Goal: Task Accomplishment & Management: Manage account settings

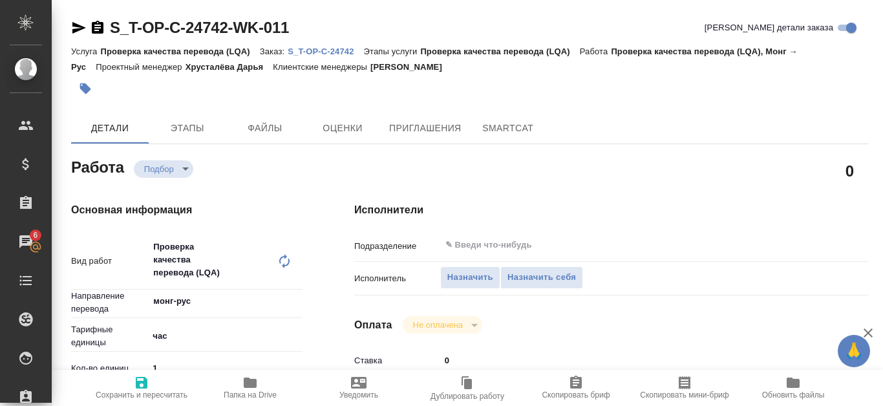
type textarea "x"
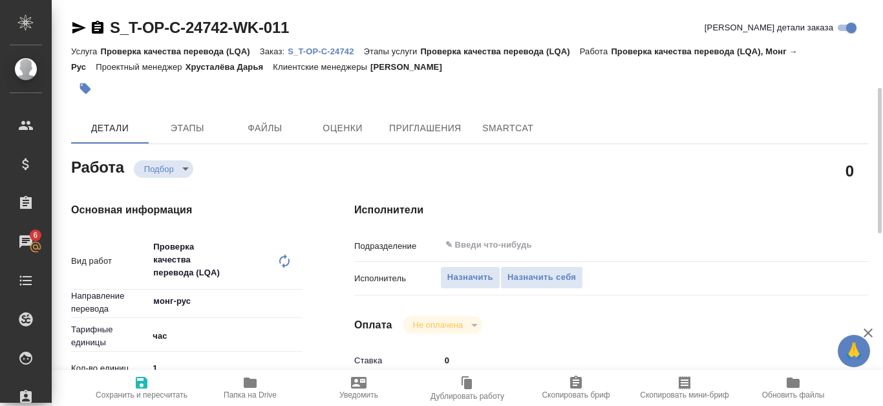
scroll to position [65, 0]
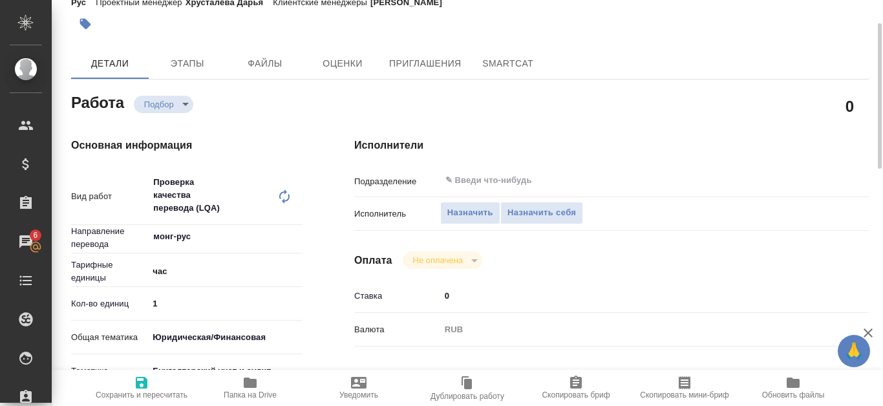
type textarea "x"
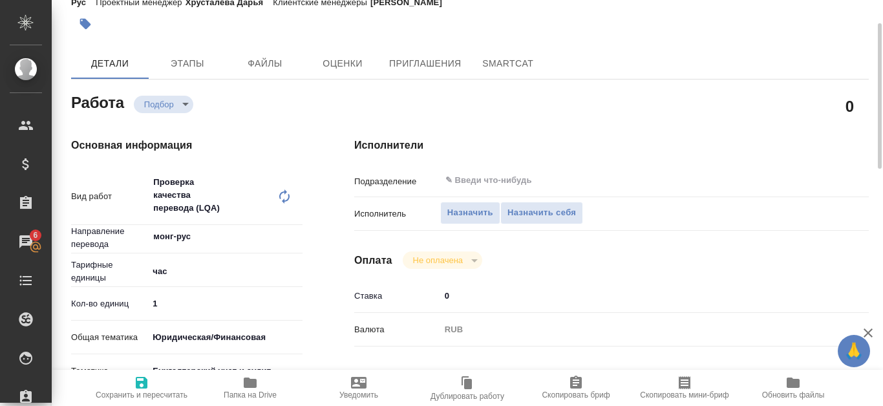
type textarea "x"
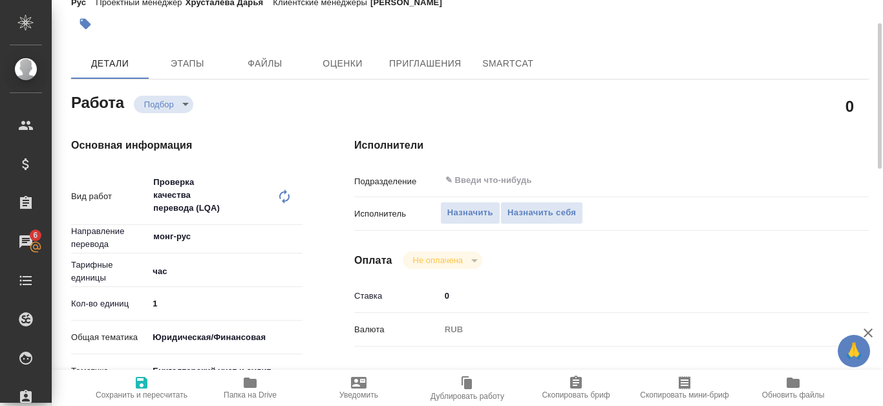
type textarea "x"
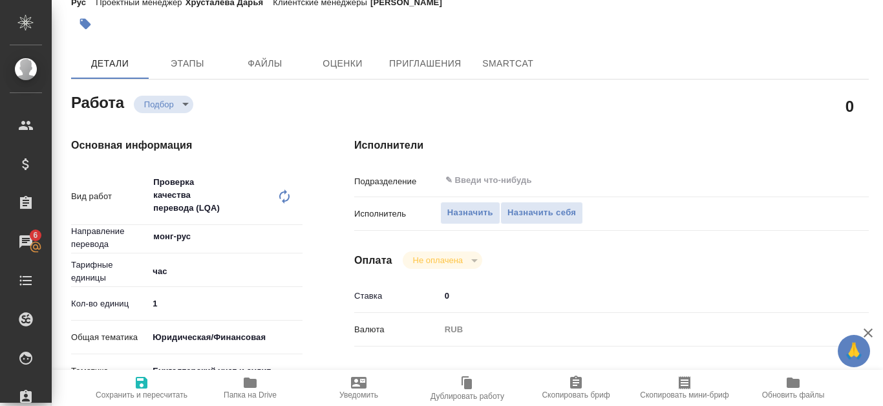
scroll to position [582, 0]
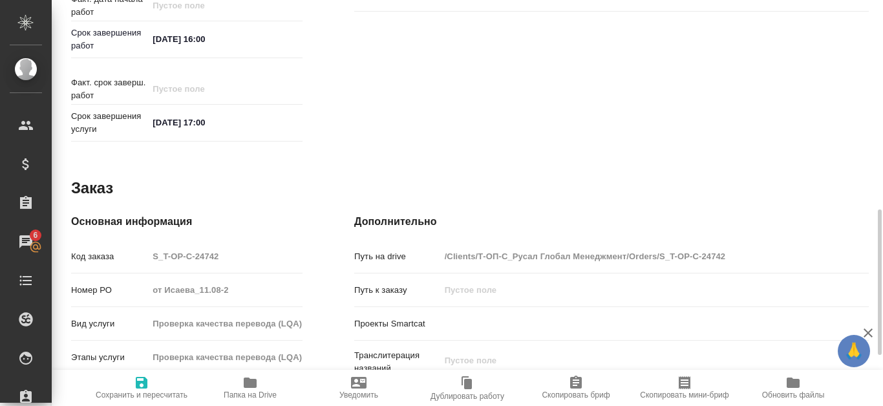
type textarea "x"
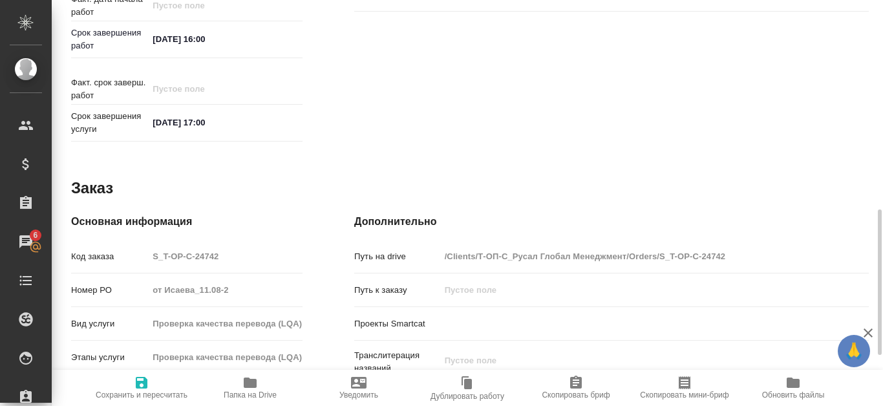
scroll to position [517, 0]
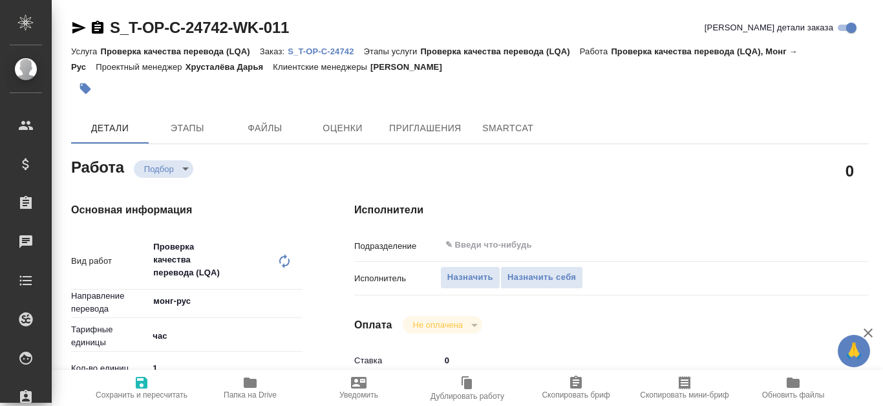
type textarea "x"
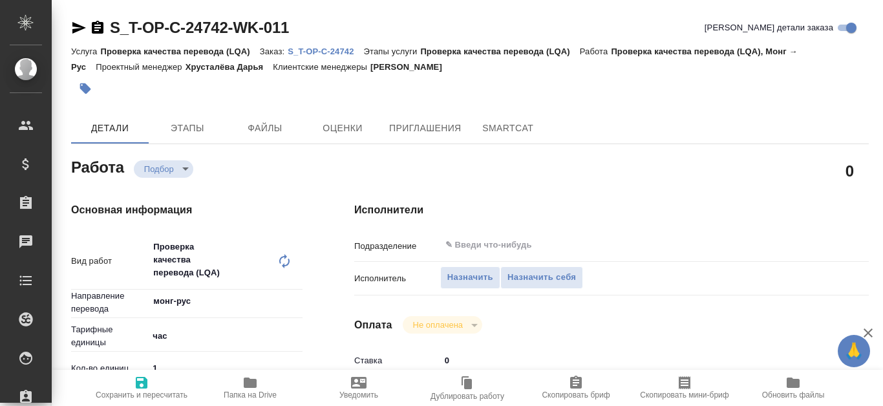
type textarea "x"
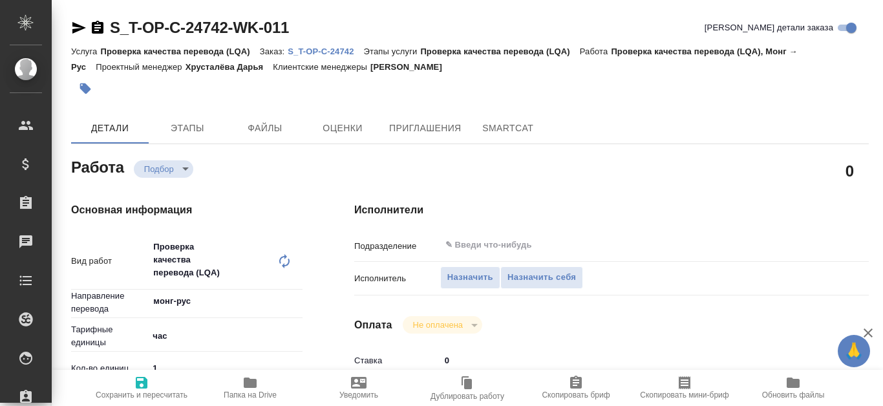
type textarea "x"
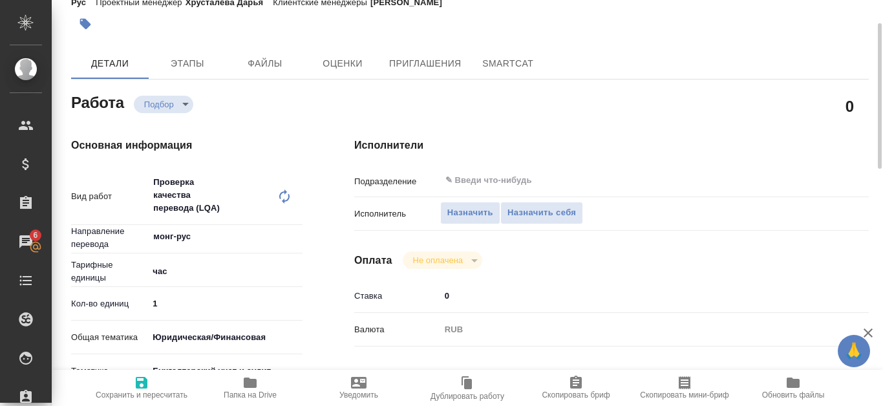
scroll to position [129, 0]
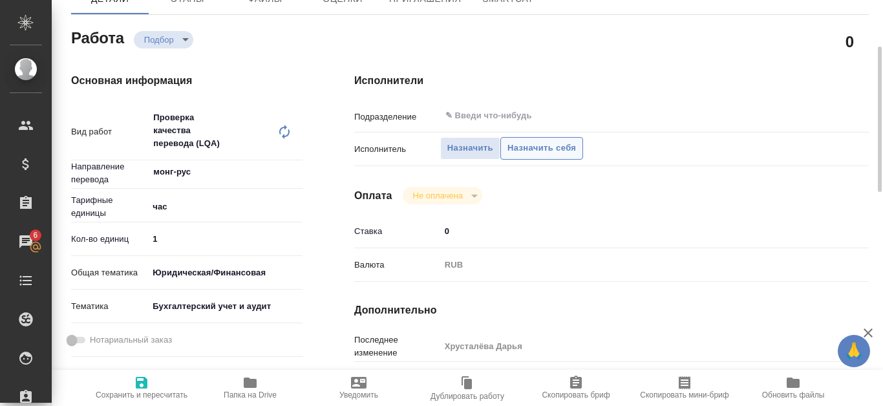
click at [554, 152] on span "Назначить себя" at bounding box center [541, 148] width 69 height 15
type textarea "x"
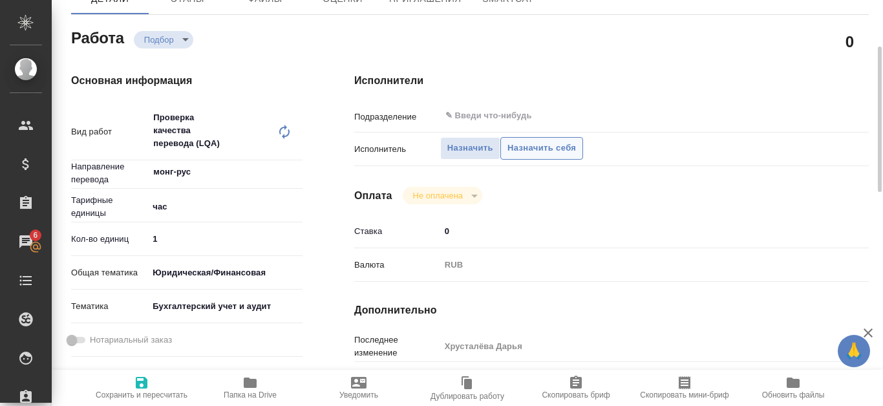
type textarea "x"
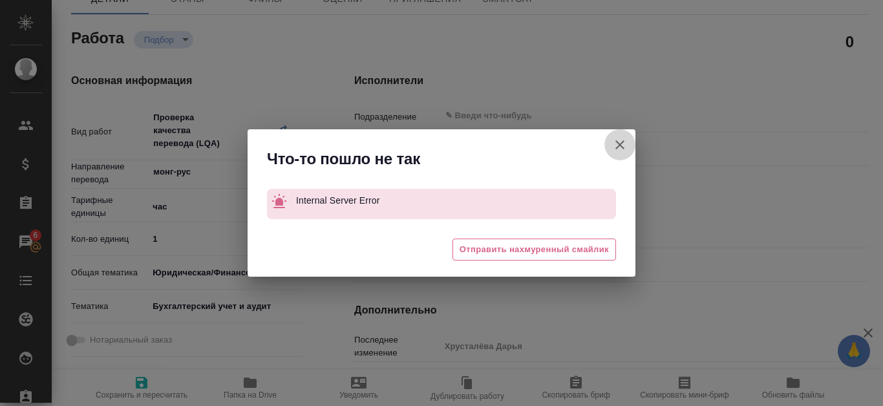
click at [626, 147] on icon "button" at bounding box center [620, 145] width 16 height 16
type textarea "x"
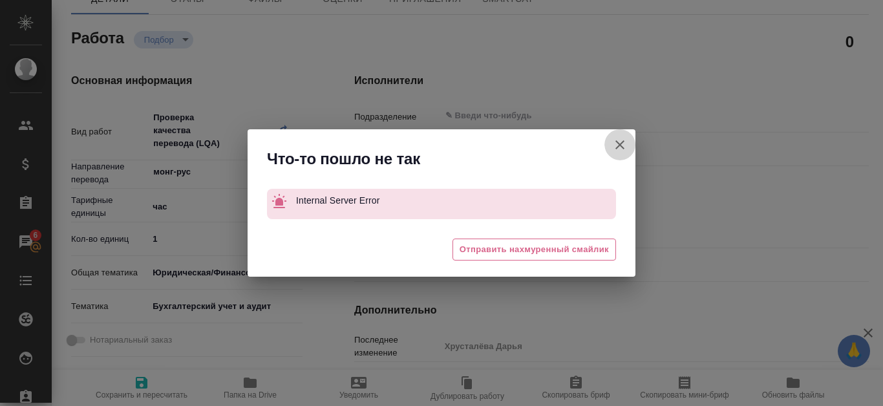
type textarea "x"
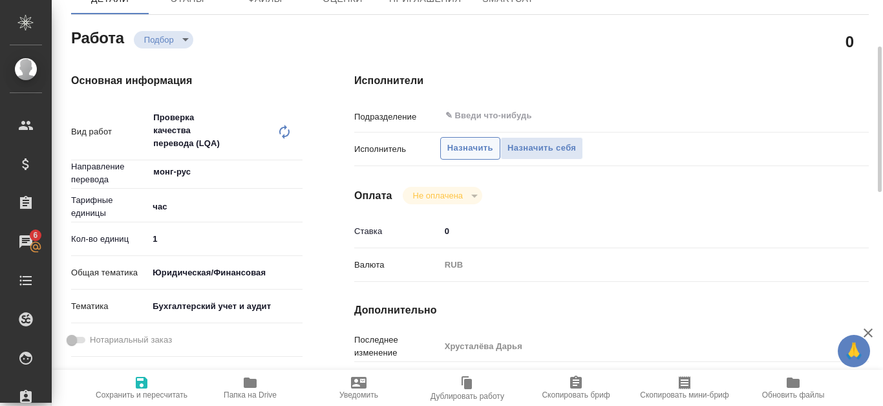
click at [477, 154] on span "Назначить" at bounding box center [470, 148] width 46 height 15
type textarea "x"
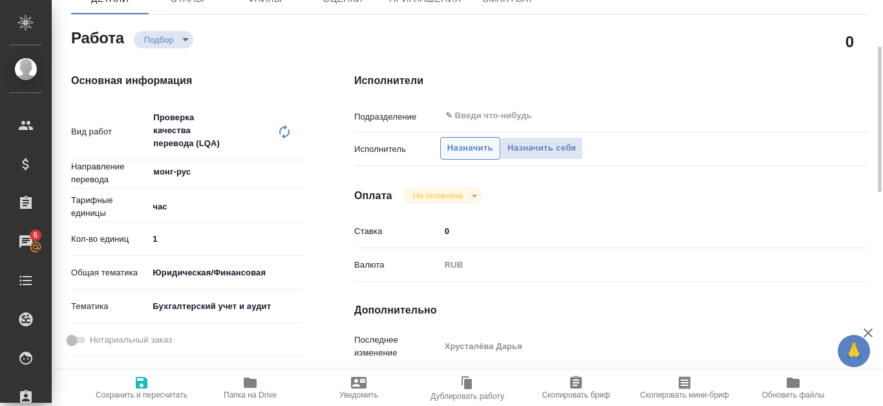
type textarea "x"
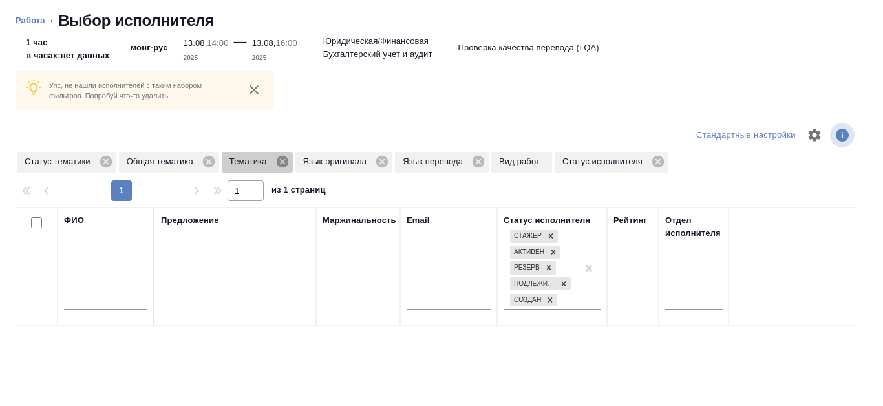
click at [284, 158] on icon at bounding box center [282, 162] width 12 height 12
click at [301, 161] on icon at bounding box center [308, 162] width 14 height 14
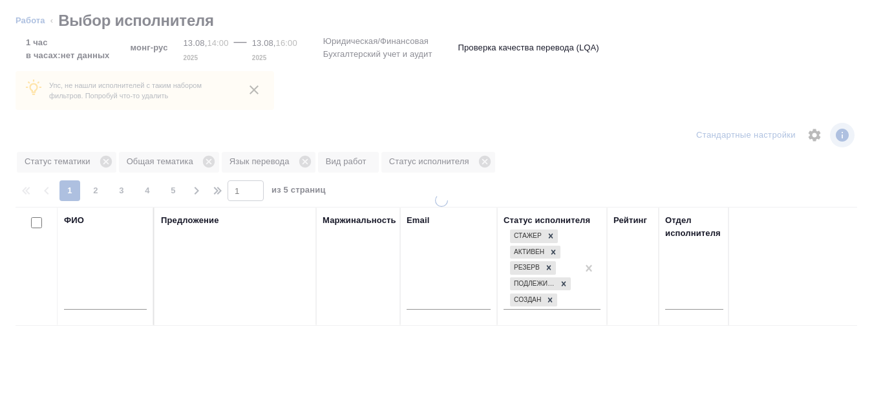
click at [493, 152] on div at bounding box center [441, 203] width 883 height 406
click at [75, 287] on div at bounding box center [105, 303] width 83 height 32
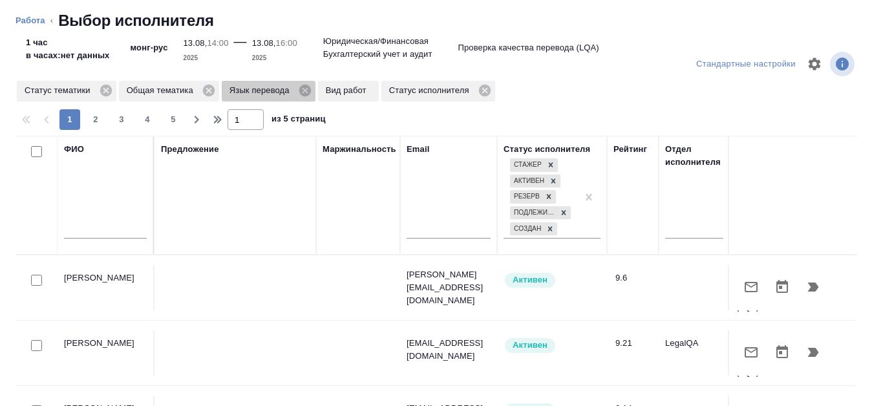
drag, startPoint x: 310, startPoint y: 91, endPoint x: 307, endPoint y: 25, distance: 66.0
click at [310, 91] on icon at bounding box center [305, 91] width 12 height 12
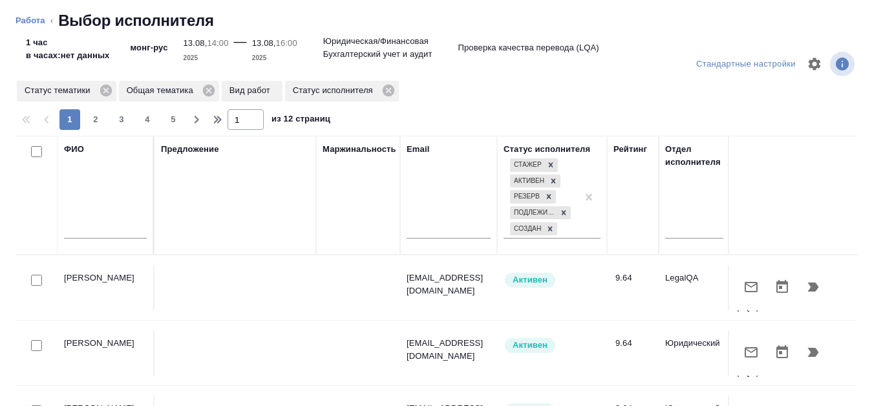
click at [77, 223] on input "text" at bounding box center [105, 230] width 83 height 16
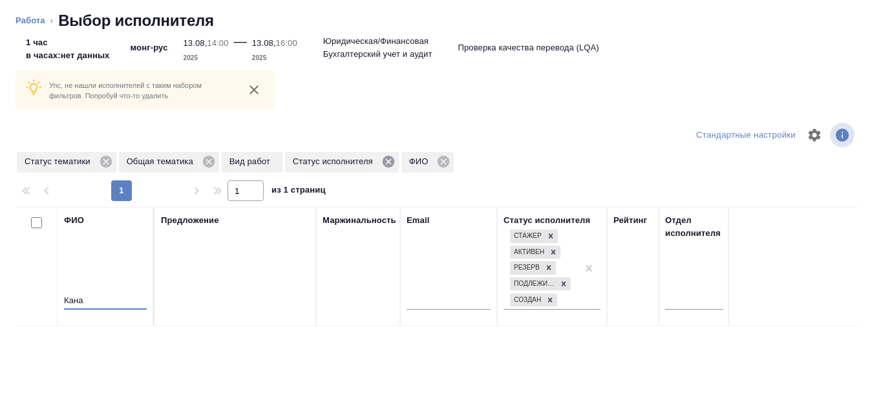
type input "Кана"
click at [388, 168] on icon at bounding box center [388, 162] width 14 height 14
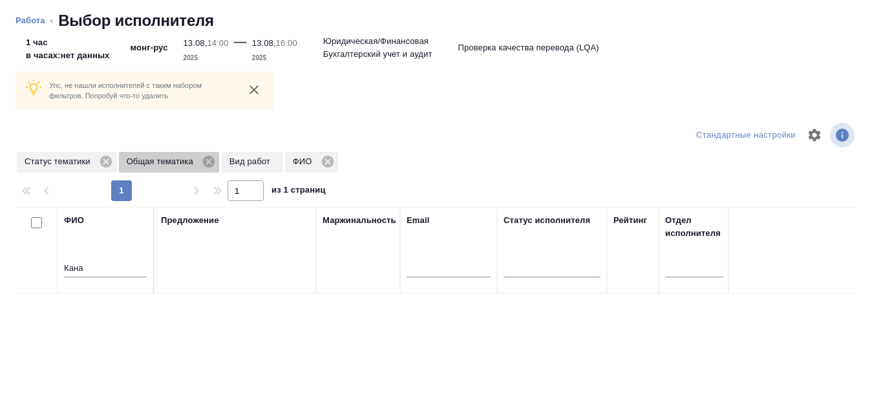
click at [208, 162] on icon at bounding box center [209, 162] width 12 height 12
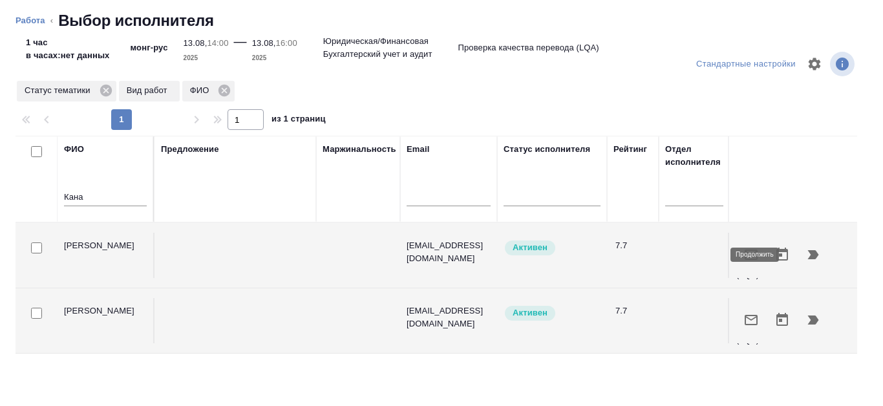
click at [810, 252] on icon "button" at bounding box center [814, 255] width 16 height 16
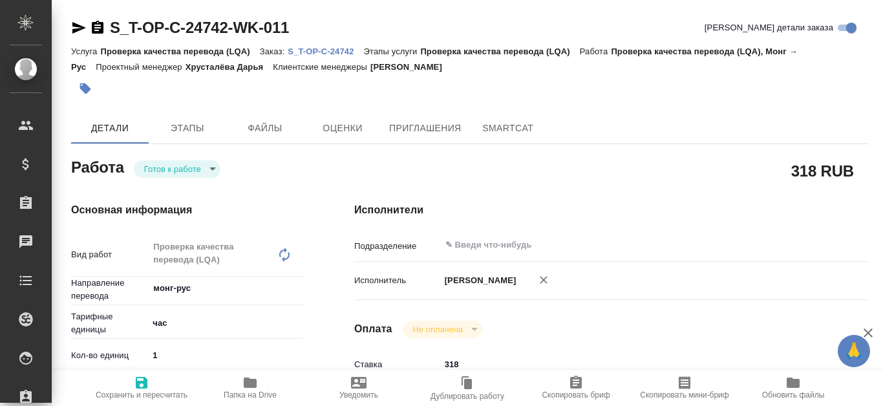
type textarea "x"
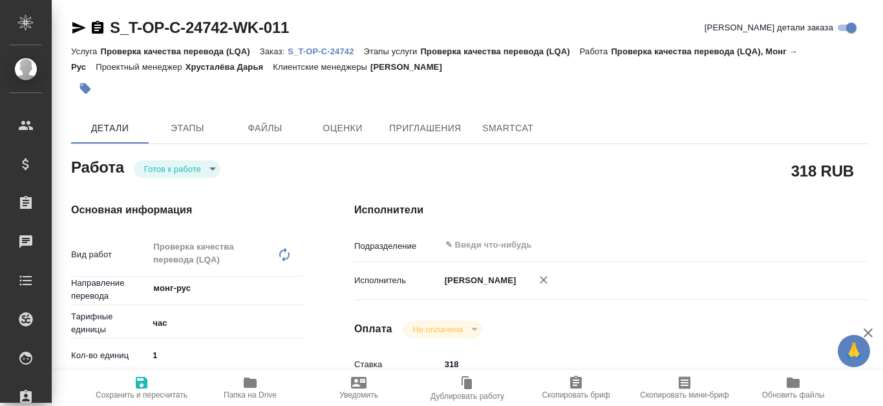
type textarea "x"
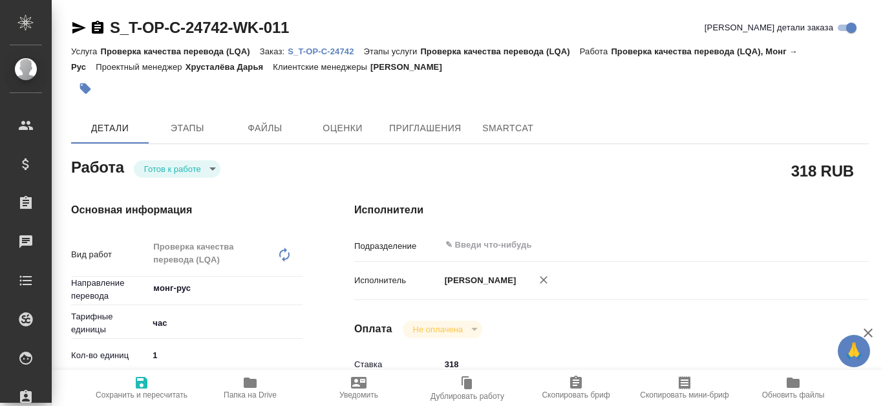
type textarea "x"
